Goal: Information Seeking & Learning: Learn about a topic

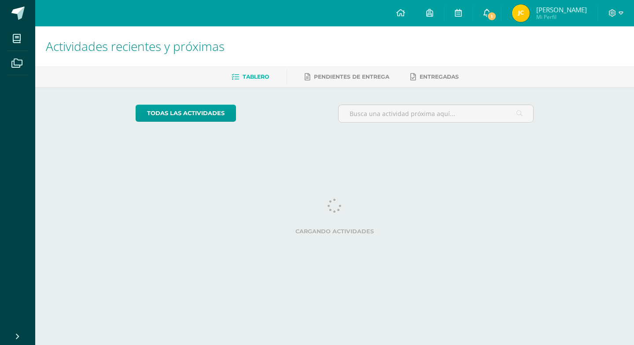
click at [496, 17] on span "1" at bounding box center [492, 16] width 10 height 10
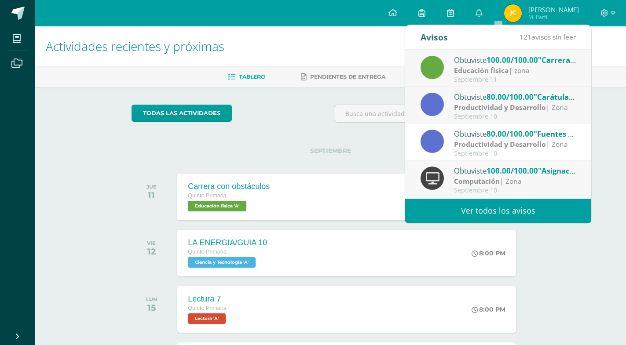
click at [555, 77] on div "Septiembre 11" at bounding box center [515, 79] width 122 height 7
click at [562, 74] on div "Educación física | zona" at bounding box center [515, 71] width 122 height 10
click at [617, 127] on div "Actividades recientes y próximas Tablero Pendientes de entrega Entregadas todas…" at bounding box center [330, 309] width 591 height 567
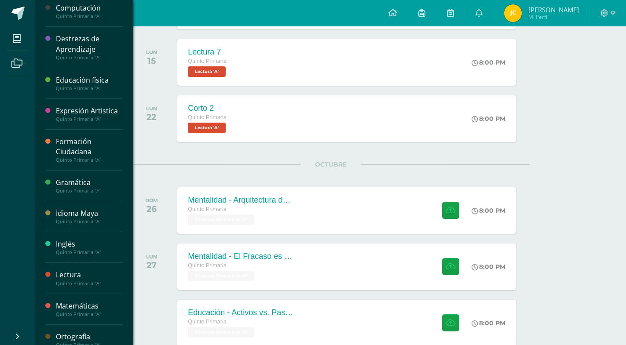
scroll to position [209, 0]
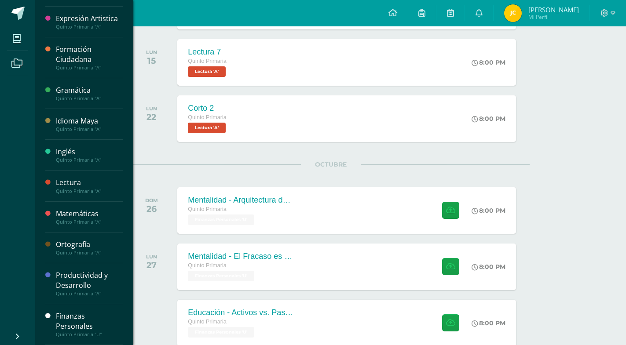
click at [70, 320] on div "Finanzas Personales" at bounding box center [89, 322] width 67 height 20
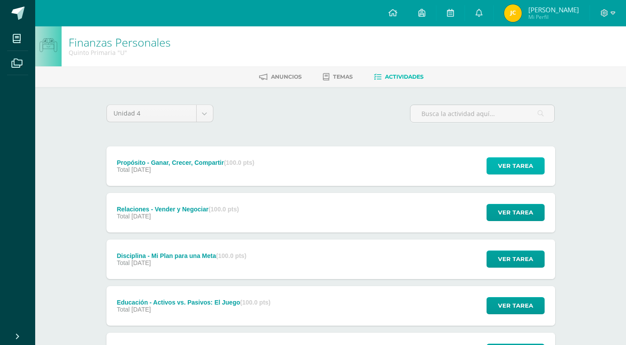
click at [543, 158] on button "Ver tarea" at bounding box center [516, 166] width 58 height 17
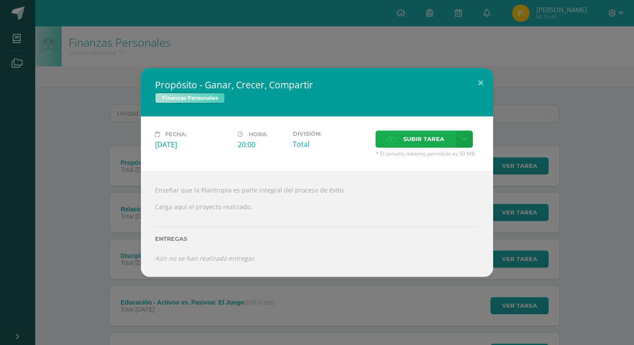
click at [398, 148] on label "Subir tarea" at bounding box center [415, 139] width 80 height 17
click at [0, 0] on input "Subir tarea" at bounding box center [0, 0] width 0 height 0
click at [478, 96] on button at bounding box center [480, 83] width 25 height 30
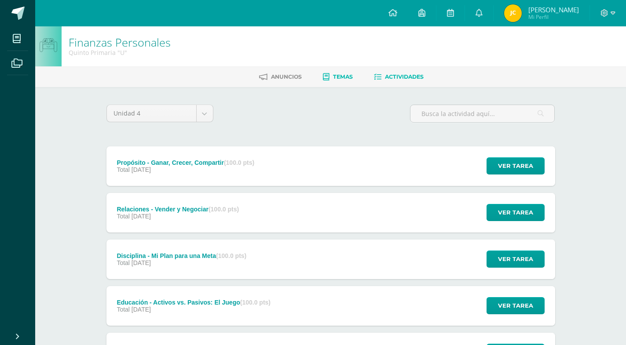
click at [330, 78] on link "Temas" at bounding box center [338, 77] width 30 height 14
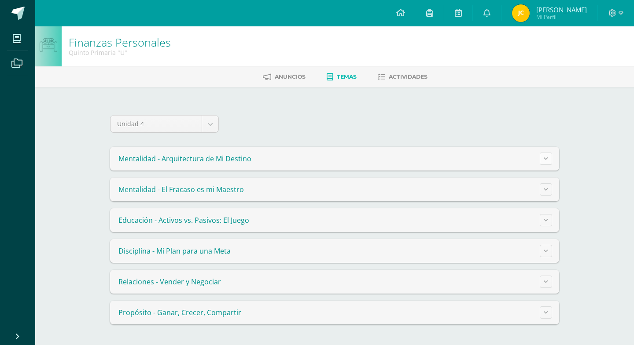
click at [545, 159] on icon at bounding box center [546, 158] width 4 height 5
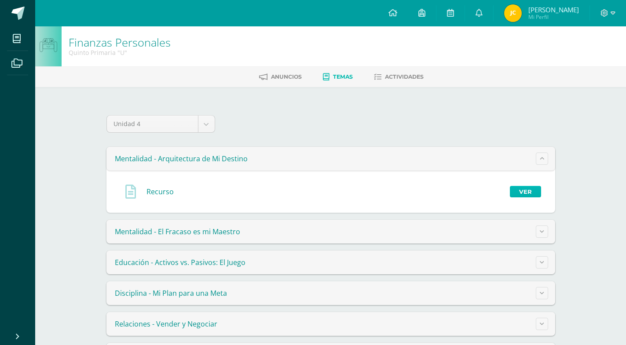
click at [536, 190] on link "Ver" at bounding box center [525, 191] width 31 height 11
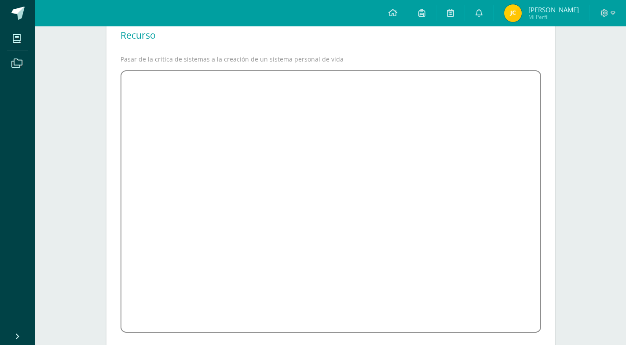
scroll to position [118, 0]
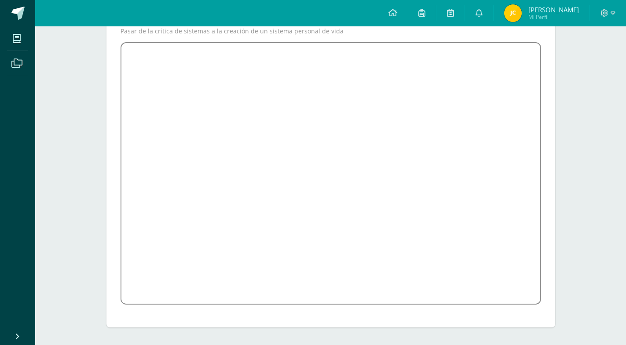
click at [440, 306] on span at bounding box center [331, 302] width 421 height 8
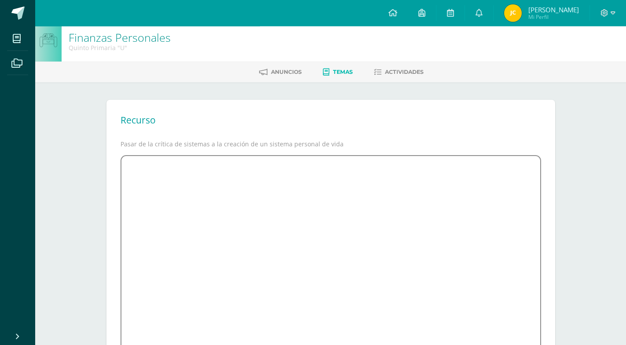
scroll to position [0, 0]
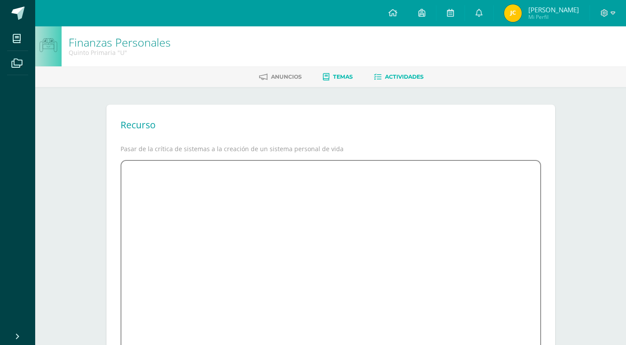
click at [399, 70] on link "Actividades" at bounding box center [399, 77] width 50 height 14
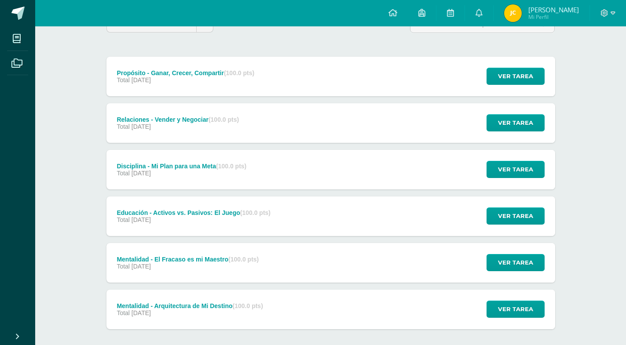
scroll to position [90, 0]
click at [478, 57] on div "Ver tarea" at bounding box center [515, 77] width 82 height 40
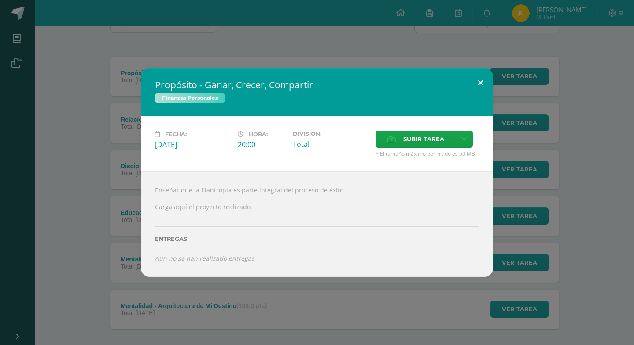
click at [483, 88] on button at bounding box center [480, 83] width 25 height 30
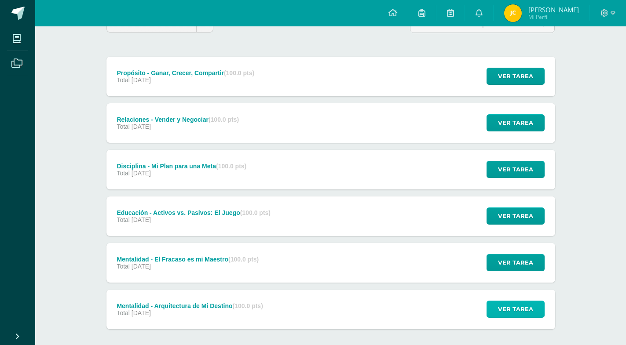
click at [513, 301] on span "Ver tarea" at bounding box center [515, 309] width 35 height 16
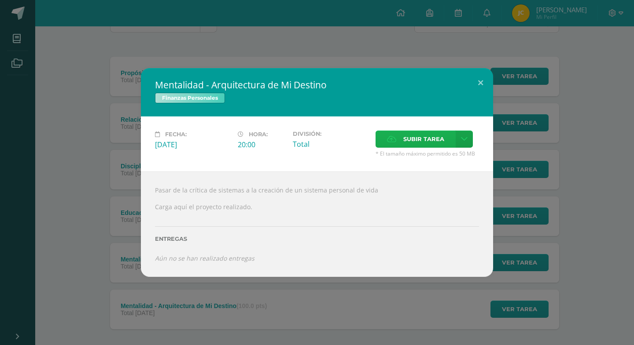
click at [442, 147] on span "Subir tarea" at bounding box center [423, 139] width 41 height 16
click at [0, 0] on input "Subir tarea" at bounding box center [0, 0] width 0 height 0
click at [460, 147] on link at bounding box center [463, 139] width 17 height 17
click at [457, 206] on div "Pasar de la crítica de sistemas a la creación de un sistema personal de vida Ca…" at bounding box center [317, 225] width 352 height 106
drag, startPoint x: 154, startPoint y: 244, endPoint x: 283, endPoint y: 248, distance: 129.0
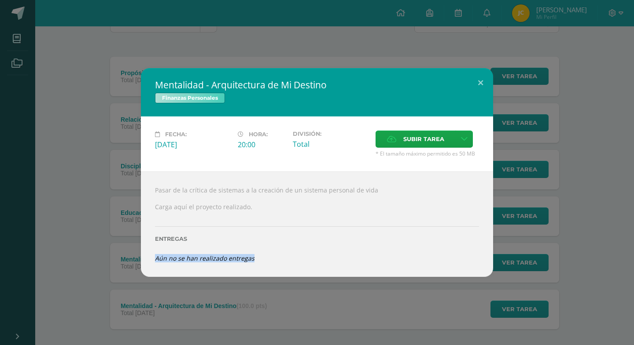
click at [283, 248] on div "Pasar de la crítica de sistemas a la creación de un sistema personal de vida Ca…" at bounding box center [317, 225] width 352 height 106
click at [329, 236] on label "Entregas" at bounding box center [317, 239] width 324 height 7
click at [487, 98] on button at bounding box center [480, 83] width 25 height 30
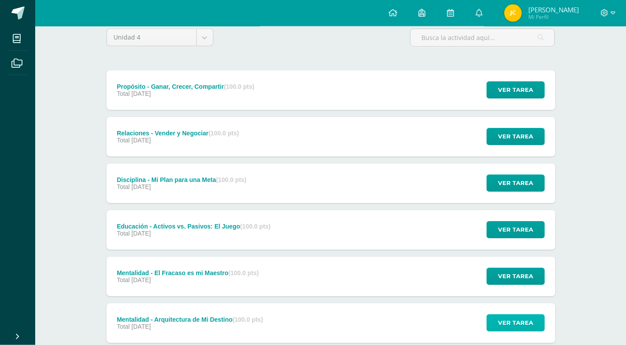
scroll to position [99, 0]
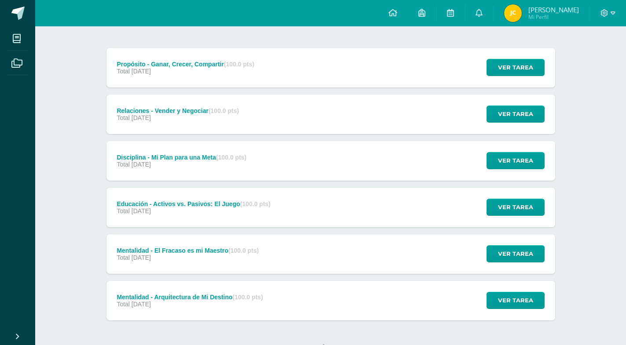
click at [544, 235] on div "Ver tarea" at bounding box center [515, 255] width 82 height 40
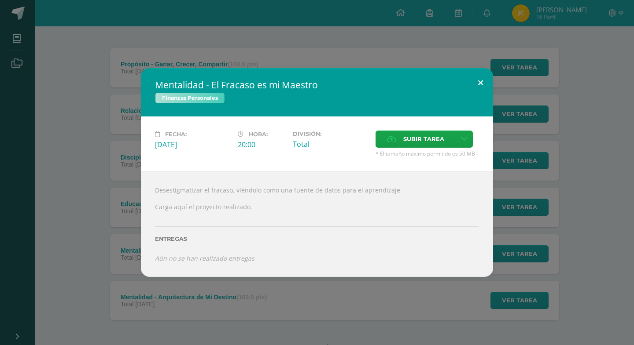
drag, startPoint x: 496, startPoint y: 84, endPoint x: 485, endPoint y: 106, distance: 24.0
click at [496, 86] on div "Mentalidad - El Fracaso es mi Maestro Finanzas Personales Fecha: Lunes 27 de Oc…" at bounding box center [317, 172] width 627 height 209
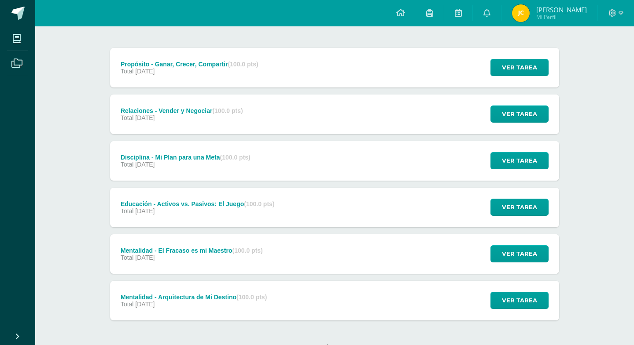
click at [485, 106] on div "Mentalidad - El Fracaso es mi Maestro Finanzas Personales Fecha: Lunes 27 de Oc…" at bounding box center [317, 172] width 627 height 209
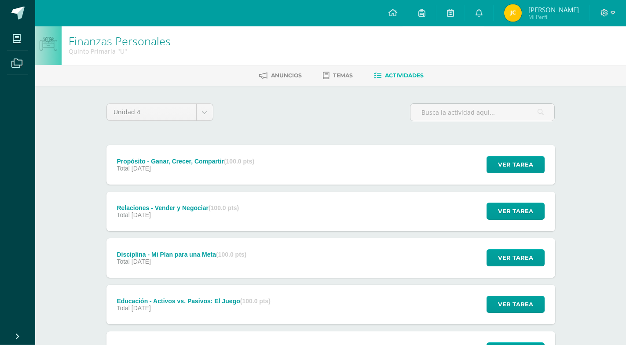
scroll to position [0, 0]
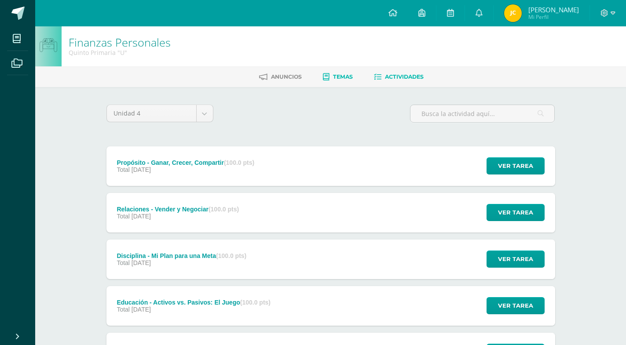
click at [341, 76] on span "Temas" at bounding box center [343, 76] width 20 height 7
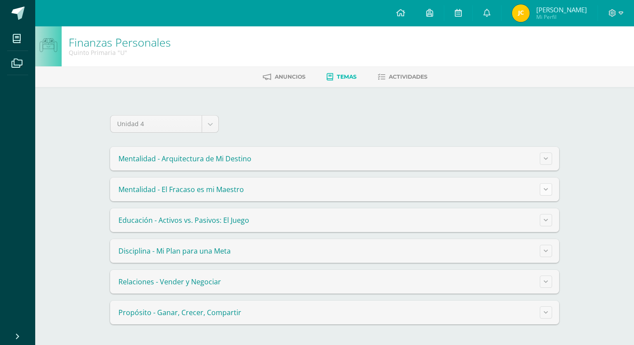
click at [547, 188] on icon at bounding box center [546, 189] width 4 height 5
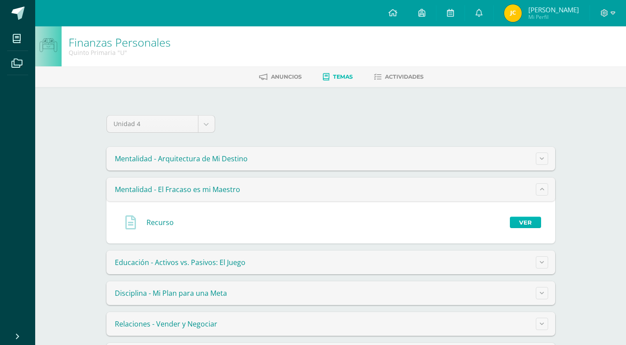
click at [517, 221] on link "Ver" at bounding box center [525, 222] width 31 height 11
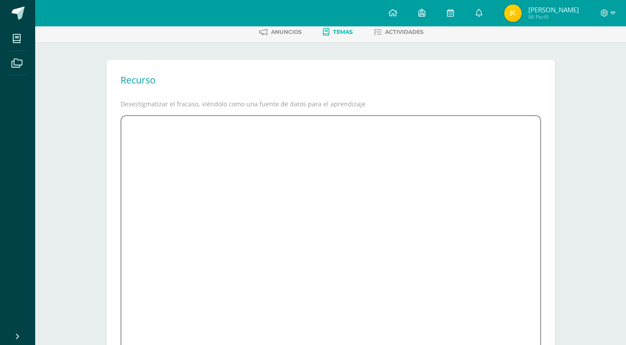
scroll to position [118, 0]
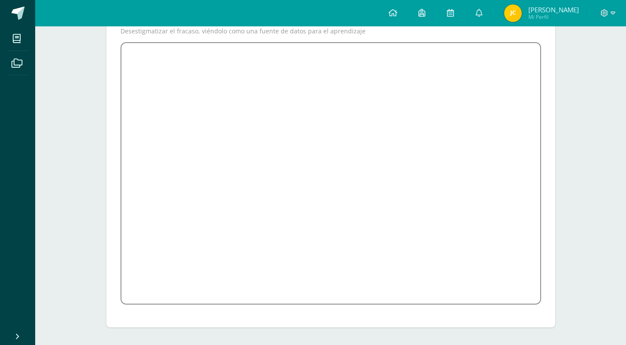
click at [383, 203] on iframe at bounding box center [331, 173] width 421 height 263
drag, startPoint x: 386, startPoint y: 206, endPoint x: 387, endPoint y: 210, distance: 4.5
click at [386, 208] on iframe at bounding box center [331, 173] width 421 height 263
click at [387, 210] on iframe at bounding box center [331, 173] width 421 height 263
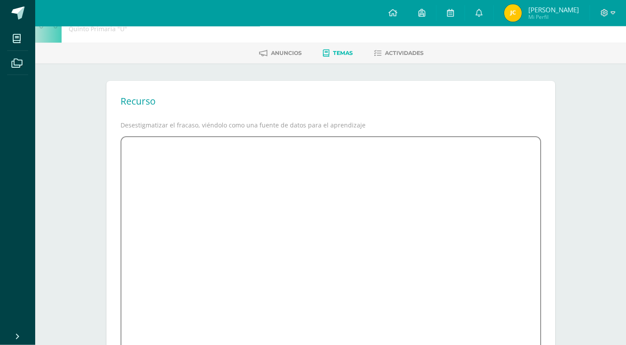
scroll to position [0, 0]
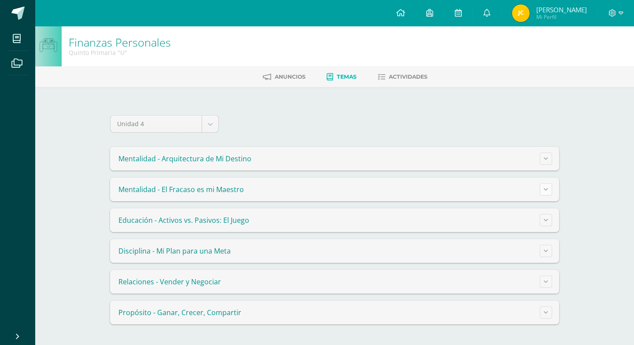
click at [543, 187] on button at bounding box center [546, 190] width 12 height 12
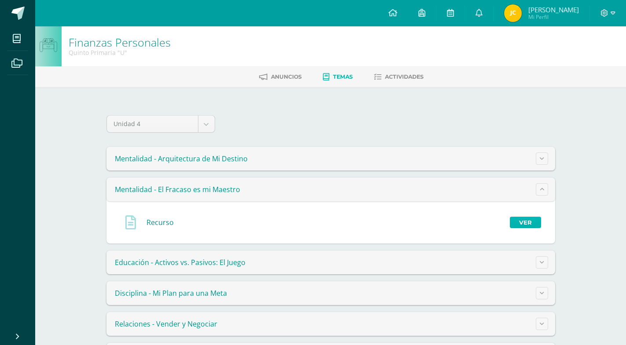
click at [538, 218] on link "Ver" at bounding box center [525, 222] width 31 height 11
click at [532, 226] on link "Ver" at bounding box center [525, 222] width 31 height 11
click at [524, 226] on link "Ver" at bounding box center [525, 222] width 31 height 11
click at [535, 223] on link "Ver" at bounding box center [525, 222] width 31 height 11
click at [543, 236] on div "Recurso Ver" at bounding box center [331, 223] width 435 height 28
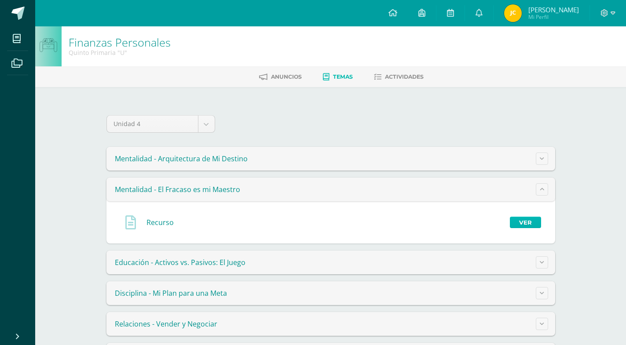
click at [513, 220] on link "Ver" at bounding box center [525, 222] width 31 height 11
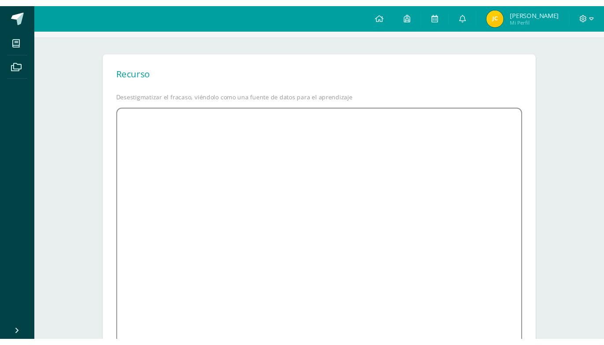
scroll to position [73, 0]
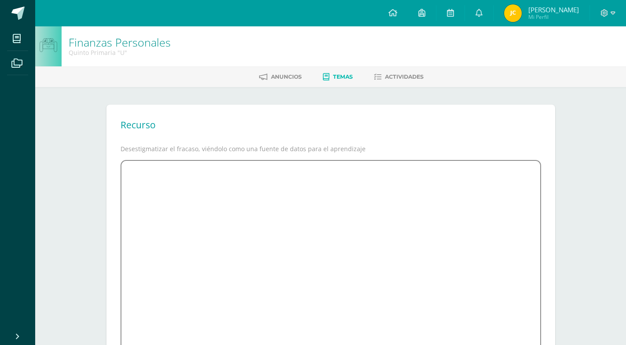
drag, startPoint x: 187, startPoint y: 69, endPoint x: 198, endPoint y: 62, distance: 13.2
click at [198, 66] on div "Anuncios Temas Actividades" at bounding box center [341, 76] width 612 height 21
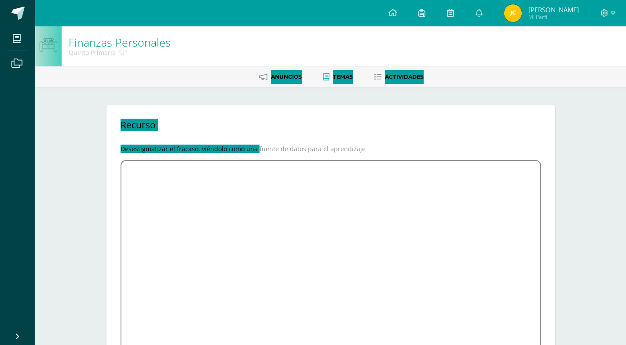
click at [300, 87] on div "Anuncios Temas Actividades" at bounding box center [341, 76] width 612 height 21
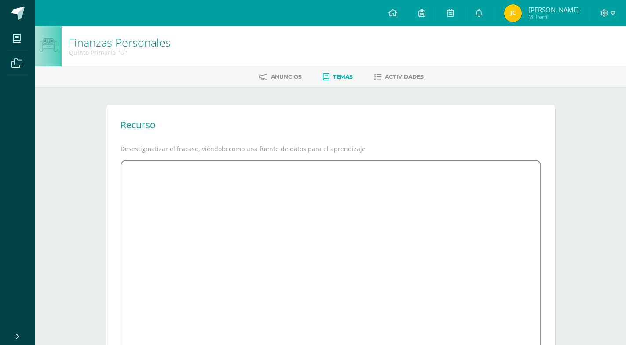
click at [305, 206] on iframe at bounding box center [331, 291] width 421 height 263
click at [320, 210] on iframe at bounding box center [331, 291] width 421 height 263
drag, startPoint x: 324, startPoint y: 204, endPoint x: 310, endPoint y: 169, distance: 37.9
click at [320, 187] on iframe at bounding box center [331, 291] width 421 height 263
drag, startPoint x: 310, startPoint y: 169, endPoint x: 300, endPoint y: 173, distance: 11.0
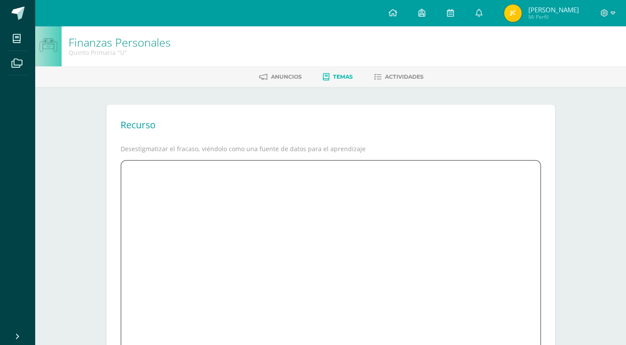
click at [304, 169] on iframe at bounding box center [331, 291] width 421 height 263
drag, startPoint x: 300, startPoint y: 173, endPoint x: 295, endPoint y: 197, distance: 23.9
click at [295, 196] on iframe at bounding box center [331, 291] width 421 height 263
click at [294, 197] on iframe at bounding box center [331, 291] width 421 height 263
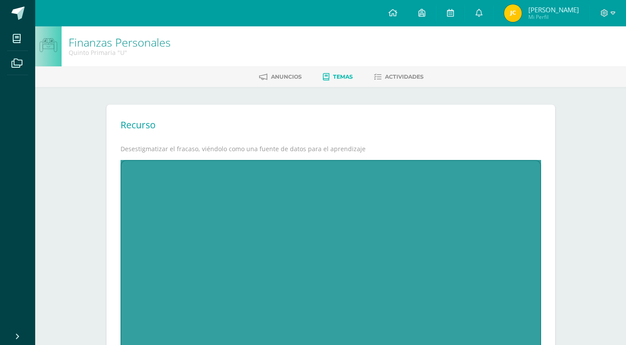
click at [294, 197] on iframe at bounding box center [331, 291] width 421 height 263
click at [294, 198] on iframe at bounding box center [331, 291] width 421 height 263
drag, startPoint x: 294, startPoint y: 198, endPoint x: 202, endPoint y: 59, distance: 166.1
click at [294, 198] on iframe at bounding box center [331, 291] width 421 height 263
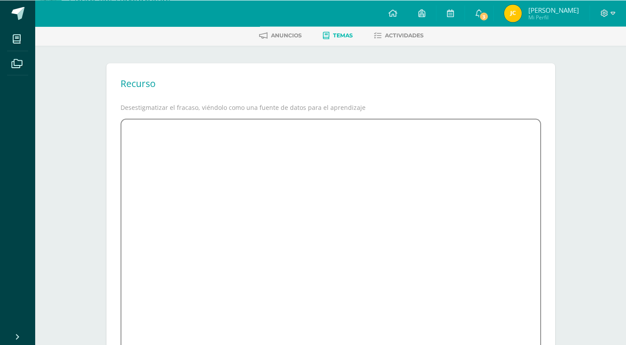
scroll to position [45, 0]
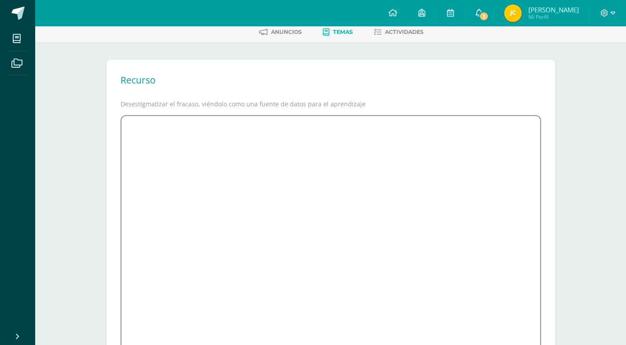
click at [493, 17] on link "3" at bounding box center [479, 13] width 28 height 26
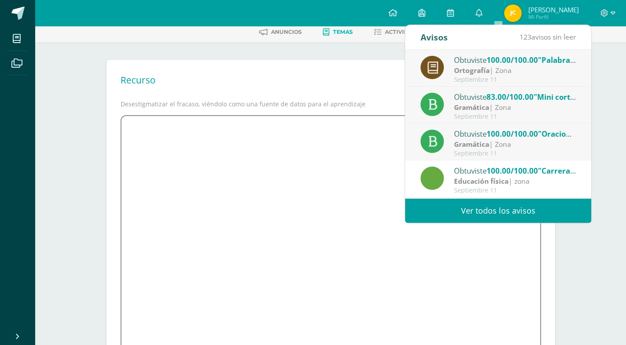
click at [512, 68] on div "Ortografía | Zona" at bounding box center [515, 71] width 122 height 10
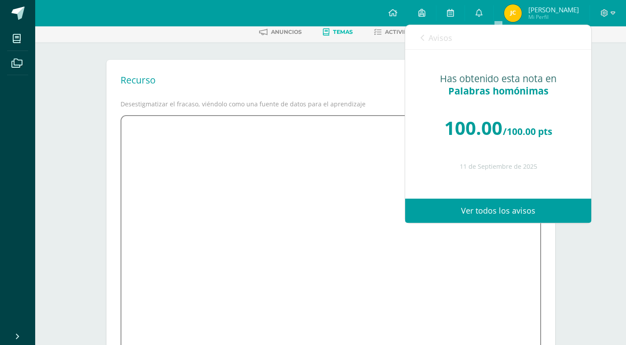
click at [432, 40] on span "Avisos" at bounding box center [441, 38] width 24 height 11
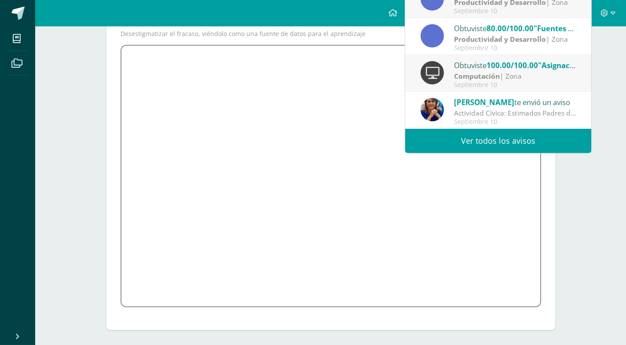
scroll to position [118, 0]
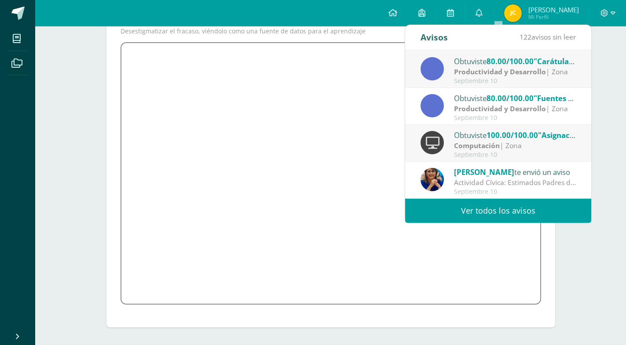
click at [609, 90] on div "Finanzas Personales Quinto Primaria "U" Anuncios Temas Actividades Recurso Dese…" at bounding box center [330, 126] width 591 height 437
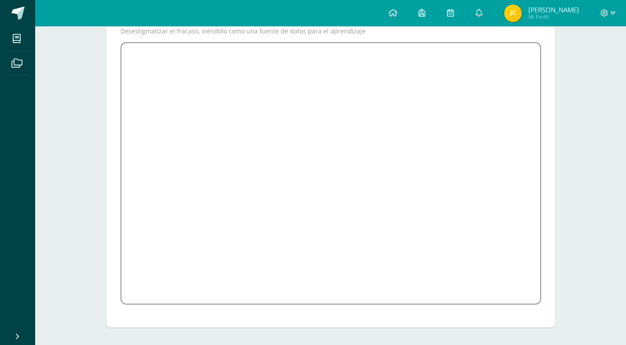
click at [602, 226] on div "Finanzas Personales Quinto Primaria "U" Anuncios Temas Actividades Recurso Dese…" at bounding box center [330, 126] width 591 height 437
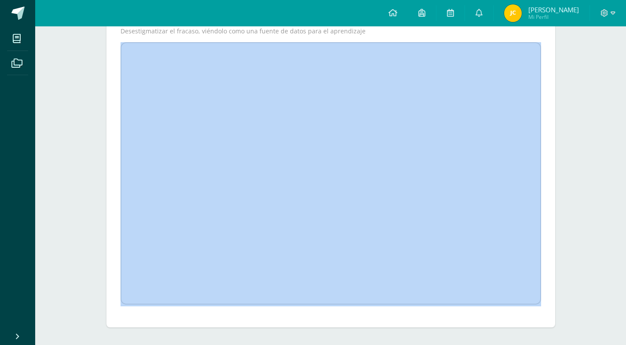
click at [602, 226] on div "Finanzas Personales Quinto Primaria "U" Anuncios Temas Actividades Recurso Dese…" at bounding box center [330, 126] width 591 height 437
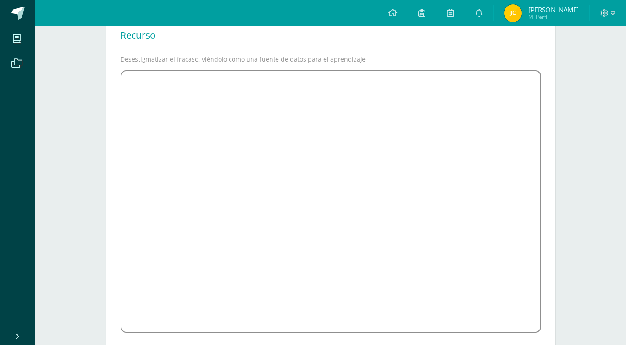
scroll to position [118, 0]
